Goal: Navigation & Orientation: Go to known website

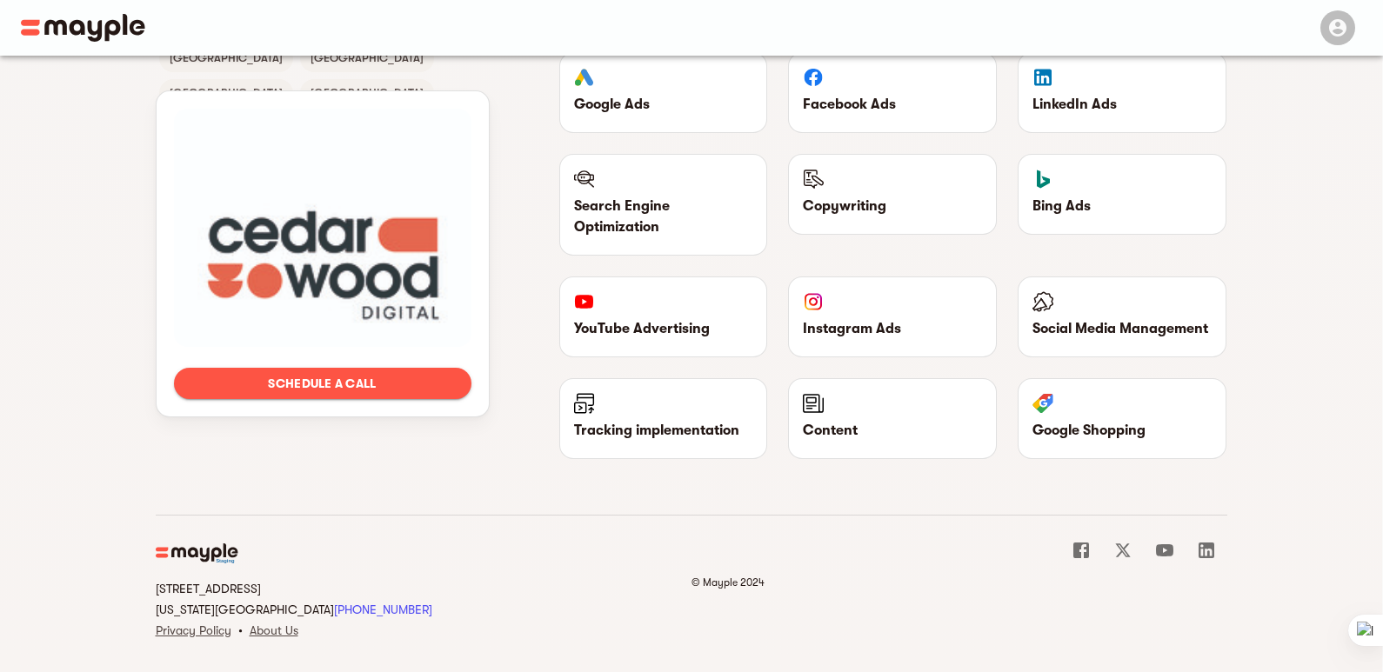
click at [1079, 543] on icon at bounding box center [1081, 551] width 16 height 16
